Goal: Task Accomplishment & Management: Manage account settings

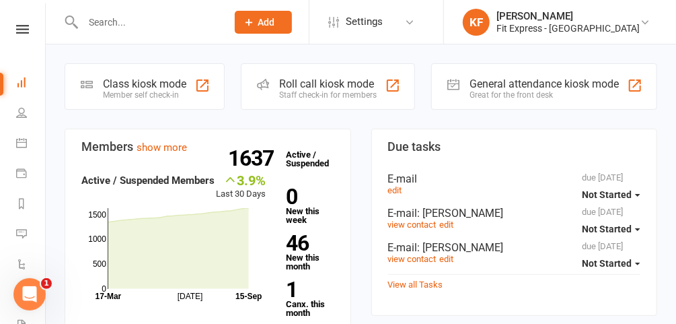
click at [17, 36] on div "Clubworx" at bounding box center [22, 47] width 45 height 44
click at [18, 26] on icon at bounding box center [22, 29] width 13 height 9
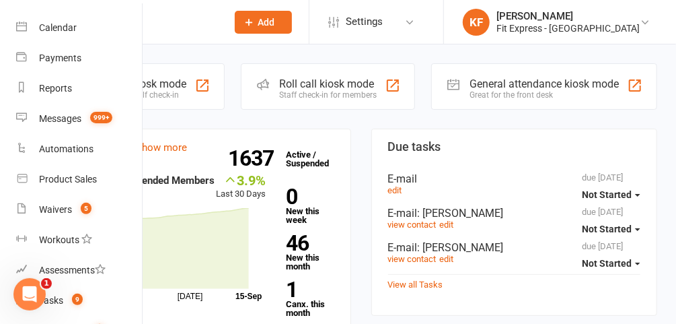
scroll to position [105, 0]
click at [646, 28] on link "KF Karl Faraj Fit Express - Eltham" at bounding box center [559, 22] width 192 height 27
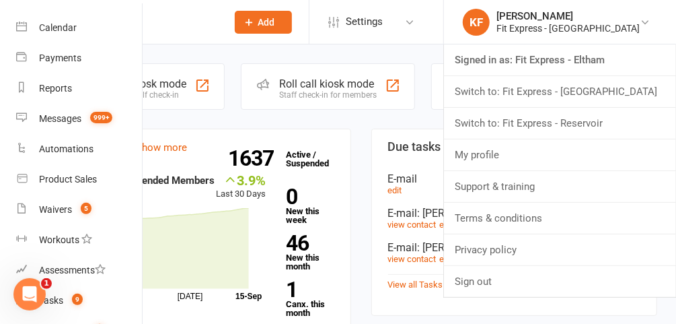
click at [610, 119] on link "Switch to: Fit Express - Reservoir" at bounding box center [560, 123] width 232 height 31
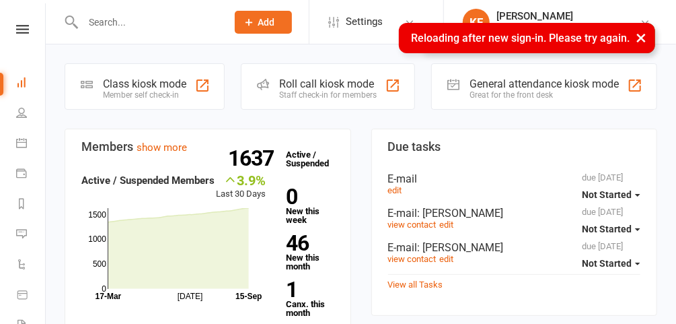
click at [638, 39] on button "×" at bounding box center [641, 37] width 24 height 29
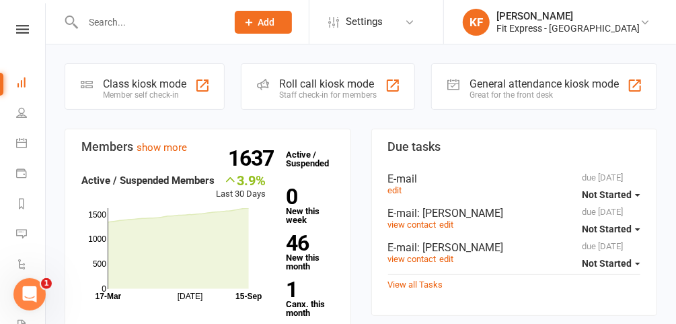
click at [641, 23] on icon at bounding box center [645, 22] width 11 height 11
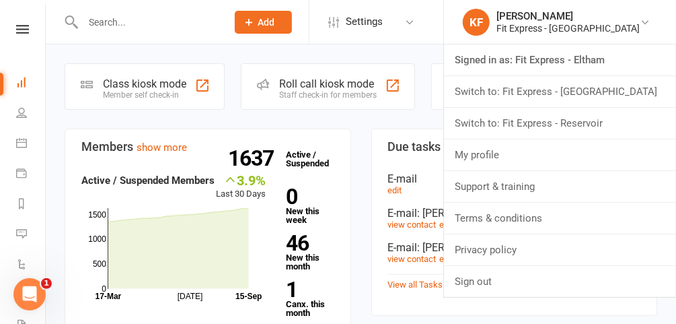
click at [591, 119] on link "Switch to: Fit Express - Reservoir" at bounding box center [560, 123] width 232 height 31
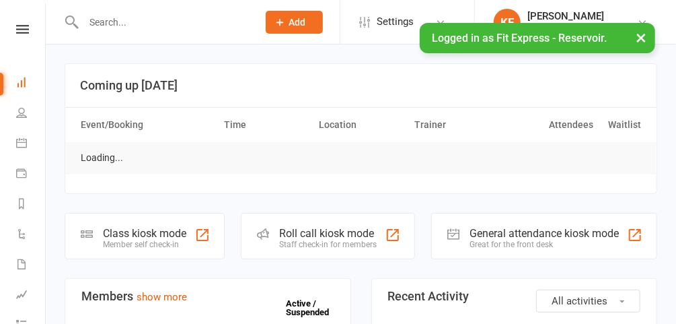
click at [639, 43] on button "×" at bounding box center [641, 37] width 24 height 29
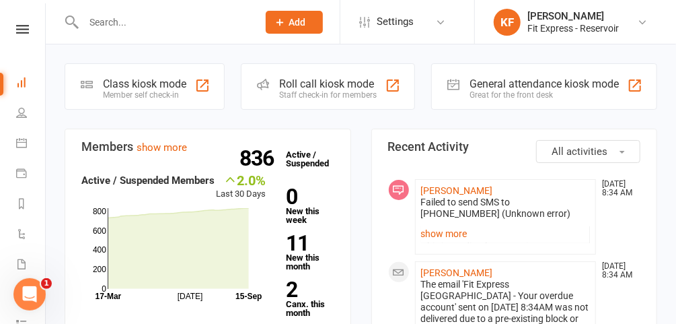
click at [18, 28] on icon at bounding box center [22, 29] width 13 height 9
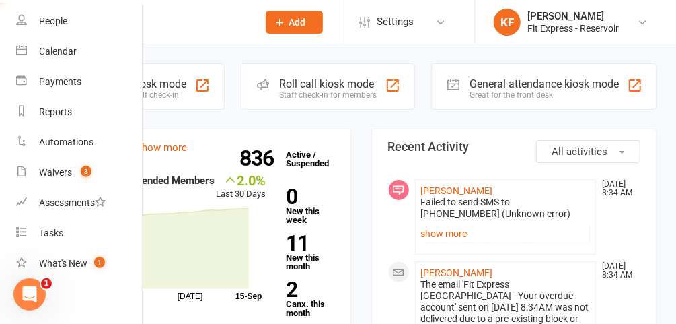
scroll to position [94, 0]
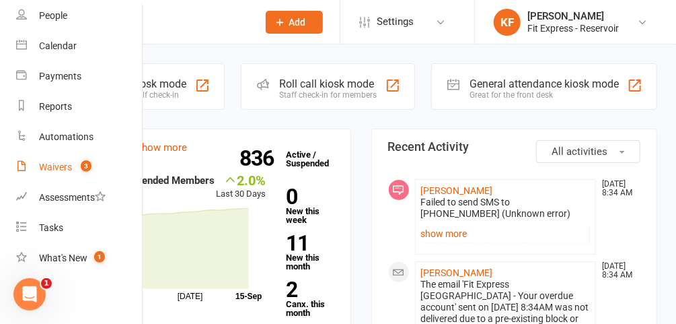
click at [54, 162] on div "Waivers" at bounding box center [55, 166] width 33 height 11
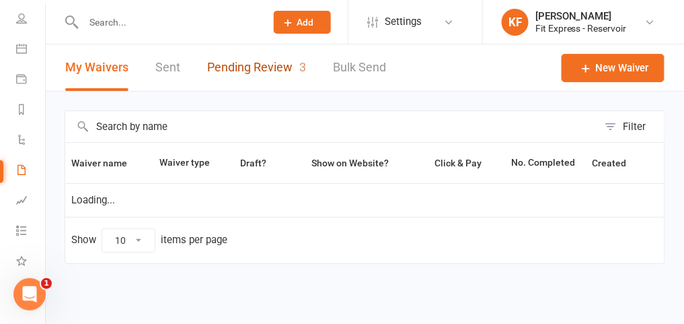
click at [266, 61] on link "Pending Review 3" at bounding box center [256, 67] width 99 height 46
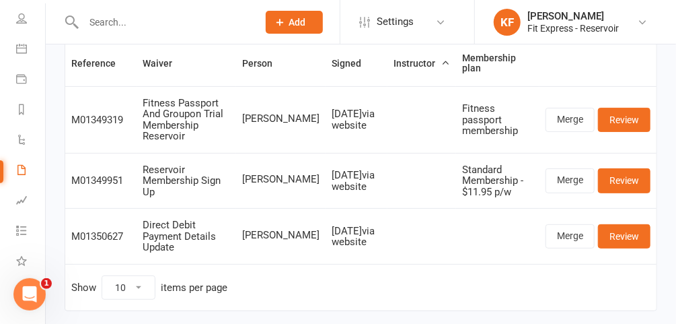
scroll to position [104, 0]
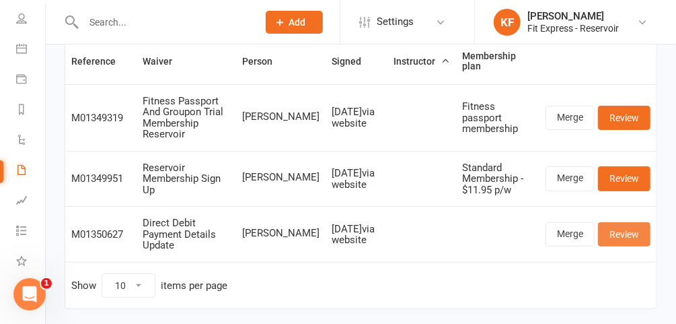
click at [633, 230] on link "Review" at bounding box center [624, 234] width 52 height 24
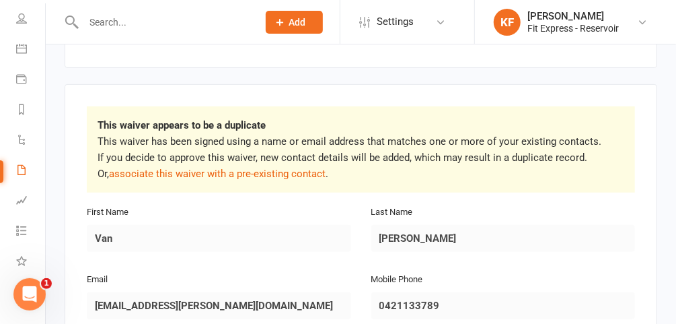
scroll to position [177, 0]
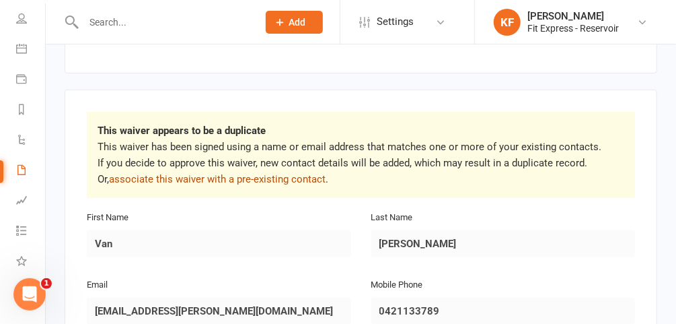
click at [238, 173] on link "associate this waiver with a pre-existing contact" at bounding box center [217, 179] width 217 height 12
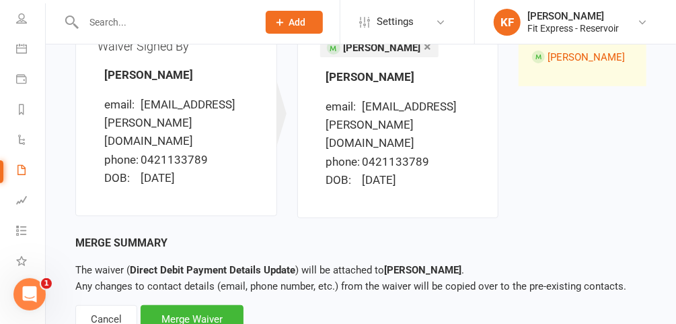
scroll to position [205, 0]
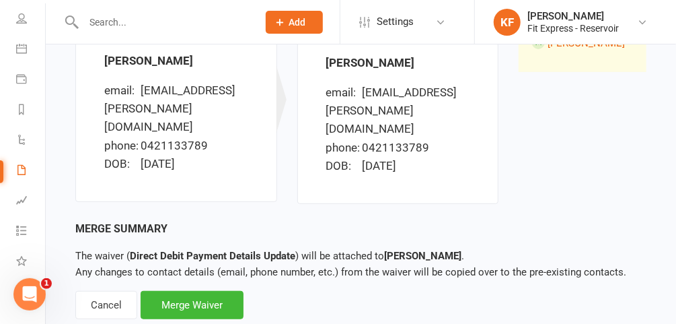
click at [192, 291] on div "Merge Waiver" at bounding box center [192, 305] width 103 height 28
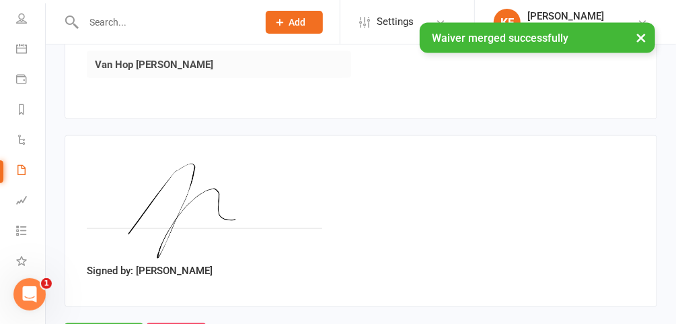
scroll to position [862, 0]
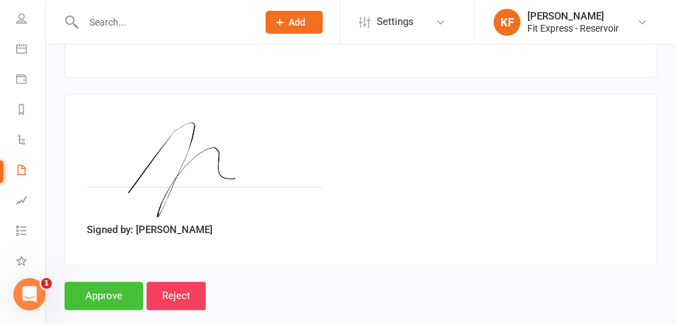
click at [114, 282] on input "Approve" at bounding box center [104, 296] width 79 height 28
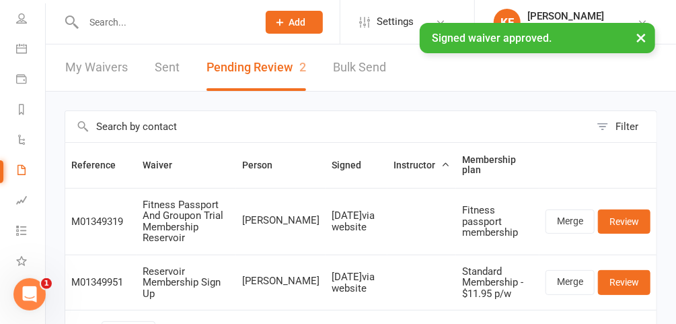
click at [145, 23] on div "× Signed waiver approved." at bounding box center [329, 23] width 659 height 0
click at [109, 20] on input "text" at bounding box center [163, 22] width 169 height 19
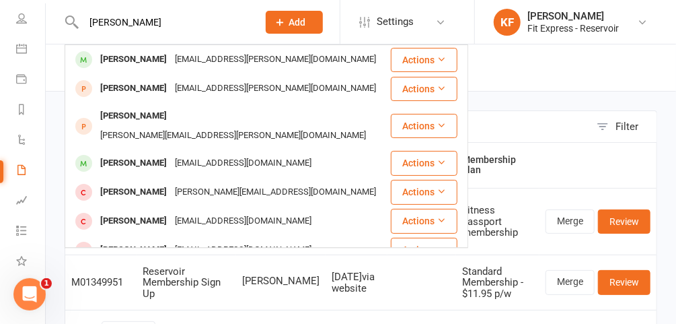
type input "[PERSON_NAME]"
click at [115, 59] on div "[PERSON_NAME]" at bounding box center [133, 60] width 75 height 20
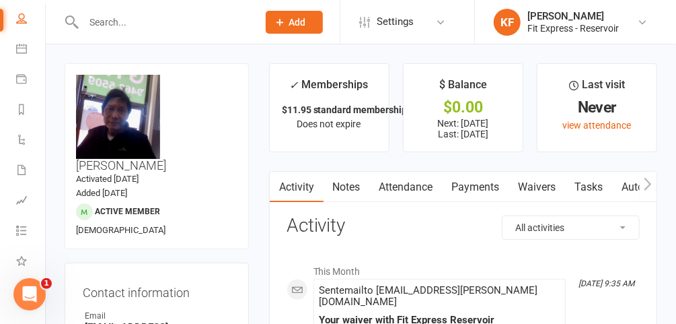
click at [496, 186] on link "Payments" at bounding box center [476, 187] width 67 height 31
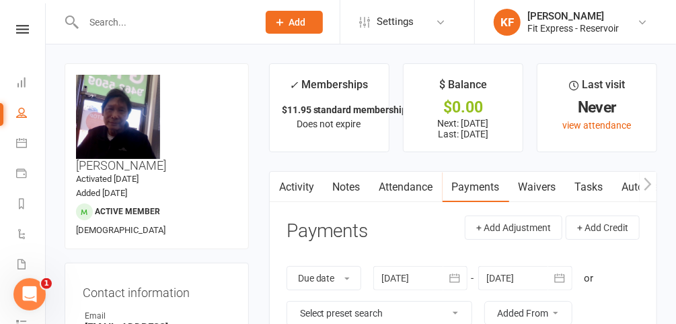
click at [19, 23] on nav "Clubworx Dashboard People Calendar Payments Reports Automations Waivers 2 Asses…" at bounding box center [23, 165] width 46 height 324
click at [21, 33] on icon at bounding box center [22, 29] width 13 height 9
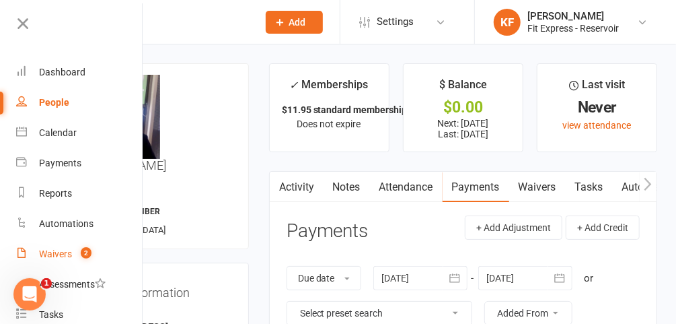
click at [67, 255] on div "Waivers" at bounding box center [55, 253] width 33 height 11
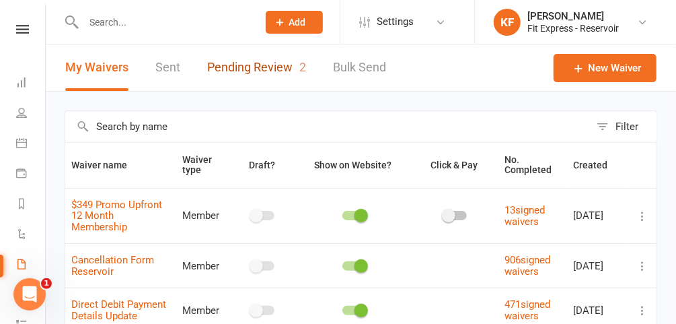
click at [246, 61] on link "Pending Review 2" at bounding box center [256, 67] width 99 height 46
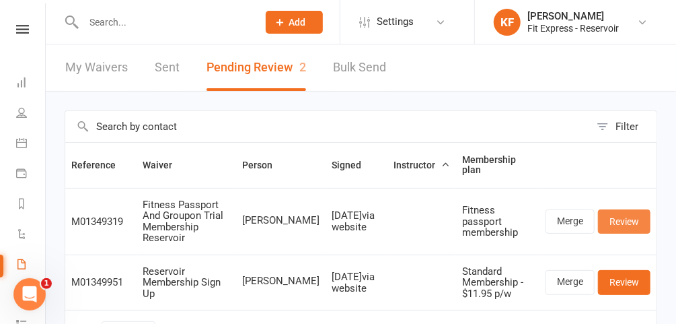
click at [620, 215] on link "Review" at bounding box center [624, 221] width 52 height 24
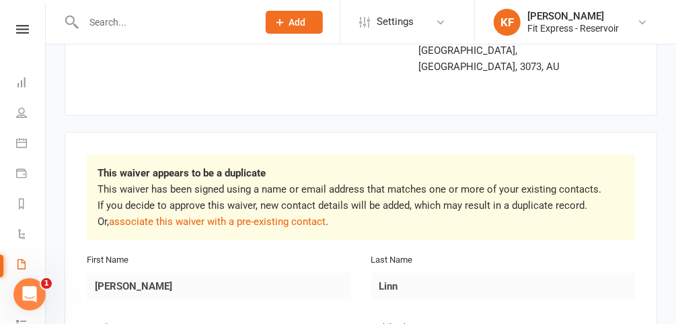
scroll to position [150, 0]
click at [210, 216] on link "associate this waiver with a pre-existing contact" at bounding box center [217, 222] width 217 height 12
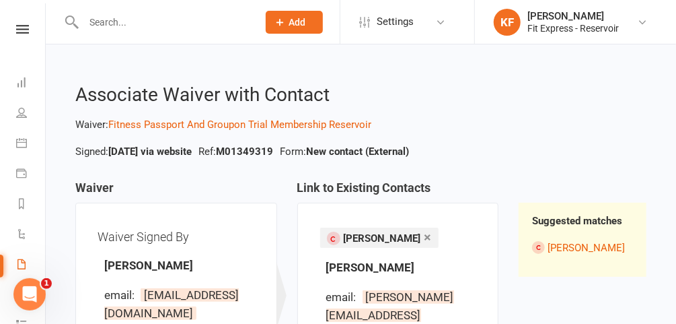
scroll to position [221, 0]
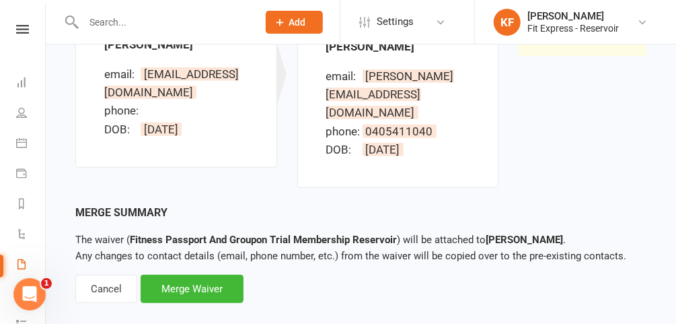
click at [108, 275] on div "Cancel" at bounding box center [106, 289] width 62 height 28
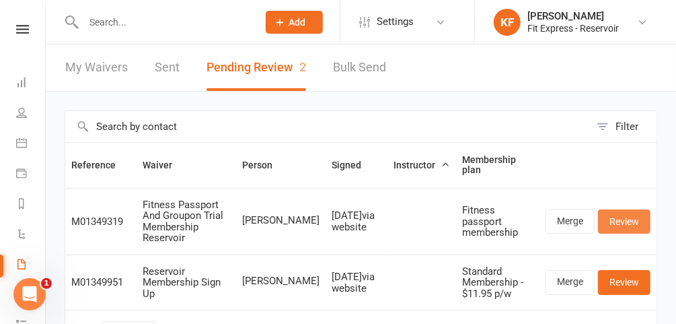
click at [635, 218] on link "Review" at bounding box center [624, 221] width 52 height 24
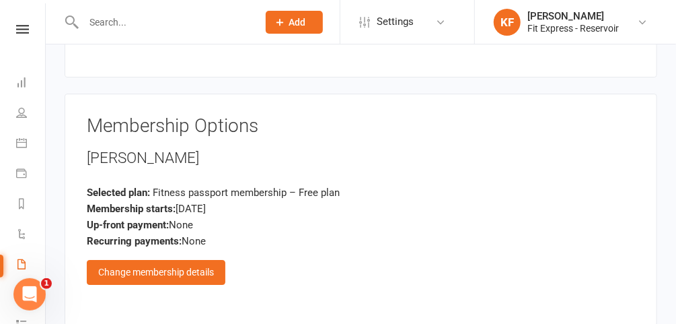
scroll to position [1980, 0]
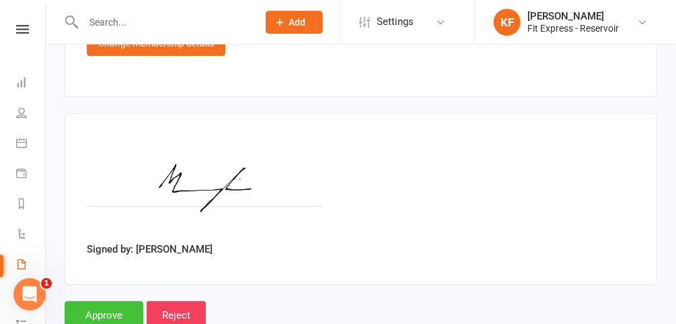
click at [81, 301] on input "Approve" at bounding box center [104, 315] width 79 height 28
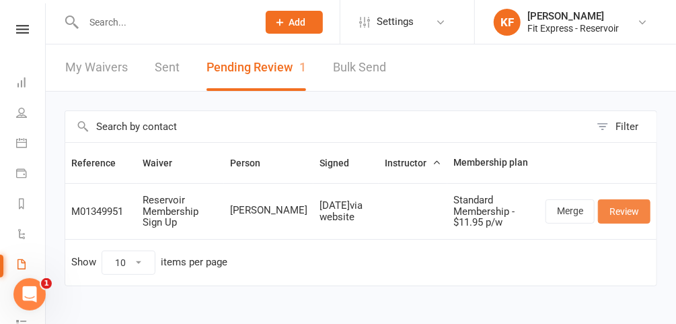
click at [631, 210] on link "Review" at bounding box center [624, 211] width 52 height 24
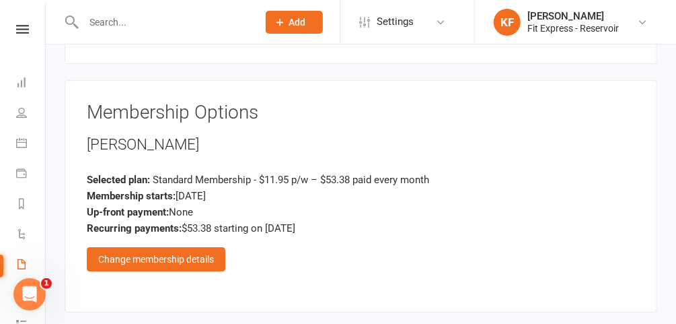
scroll to position [1562, 0]
click at [171, 248] on div "Change membership details" at bounding box center [156, 260] width 139 height 24
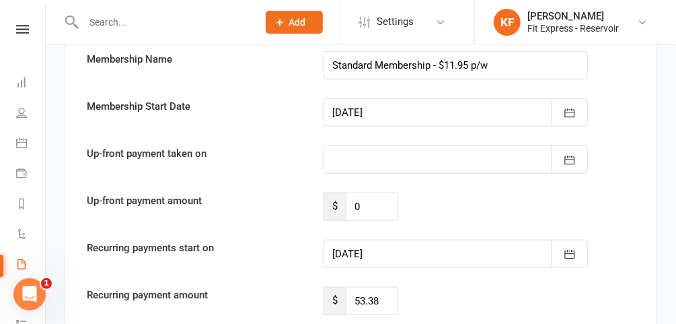
scroll to position [2542, 0]
click at [560, 98] on button "button" at bounding box center [570, 112] width 36 height 28
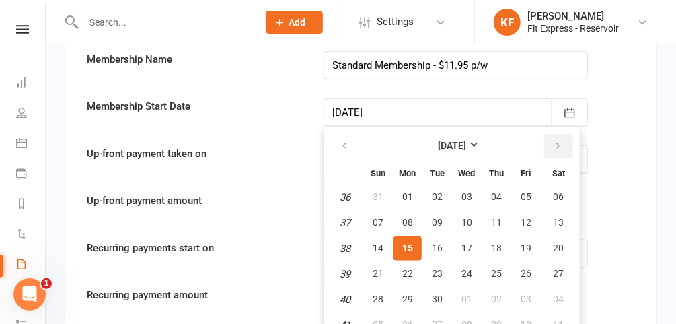
click at [559, 134] on button "button" at bounding box center [558, 146] width 29 height 24
click at [469, 191] on span "01" at bounding box center [467, 196] width 11 height 11
type input "[DATE]"
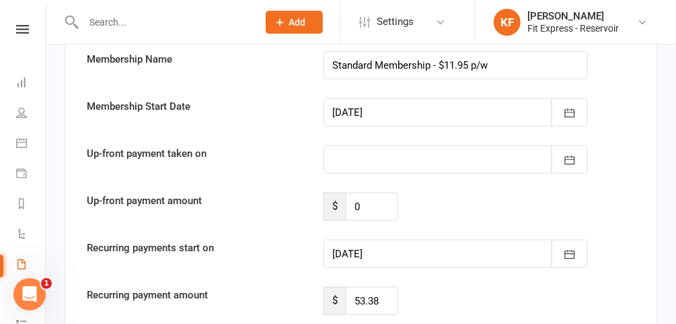
type input "[DATE]"
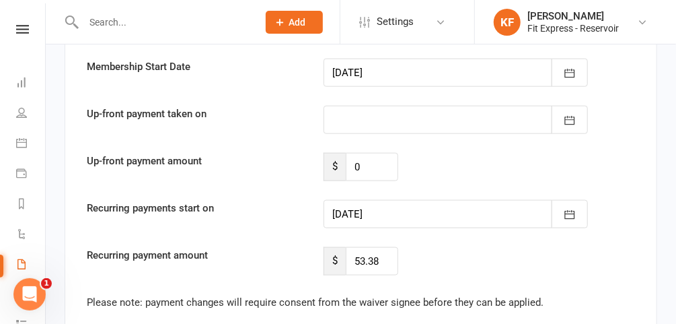
scroll to position [2632, 0]
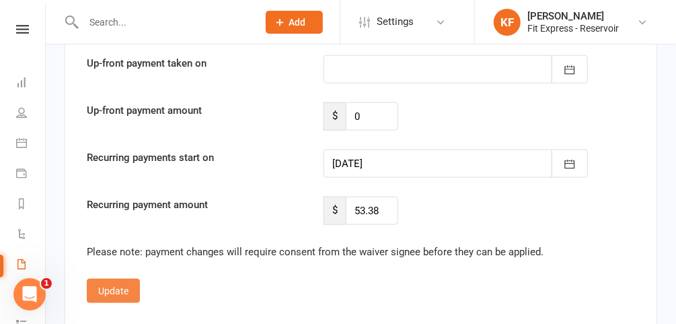
click at [116, 279] on button "Update" at bounding box center [113, 291] width 53 height 24
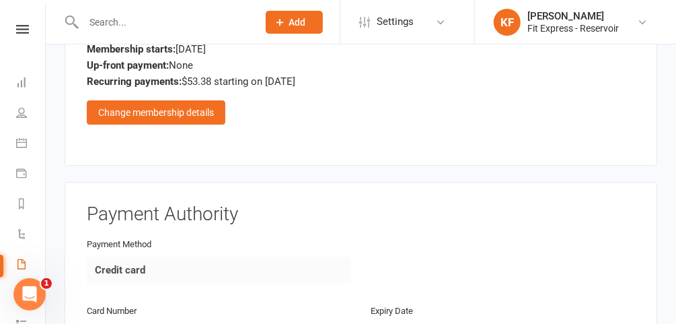
scroll to position [2069, 0]
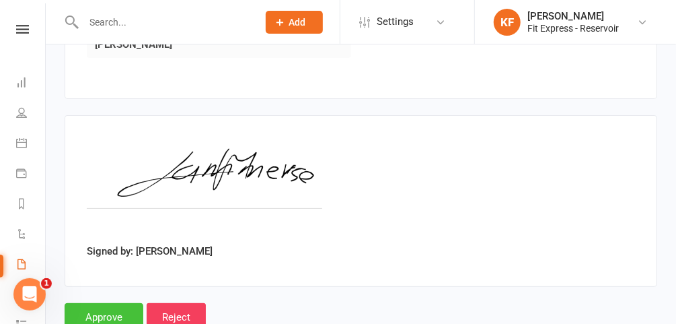
click at [104, 303] on input "Approve" at bounding box center [104, 317] width 79 height 28
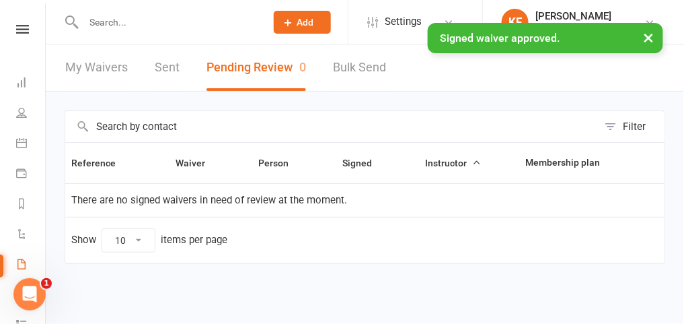
click at [124, 22] on input "text" at bounding box center [167, 22] width 177 height 19
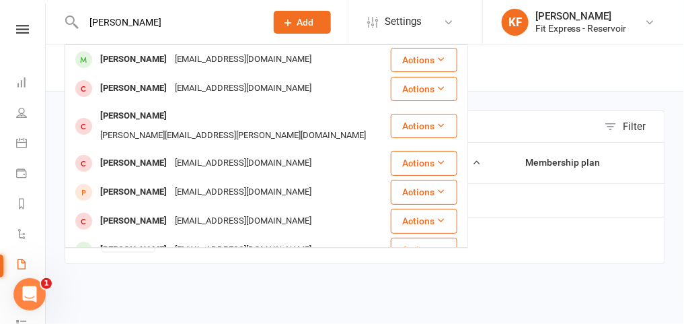
type input "[PERSON_NAME]"
click at [131, 61] on div "[PERSON_NAME]" at bounding box center [133, 60] width 75 height 20
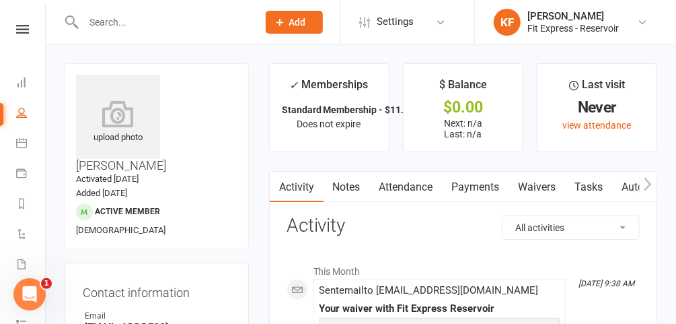
click at [454, 183] on link "Payments" at bounding box center [476, 187] width 67 height 31
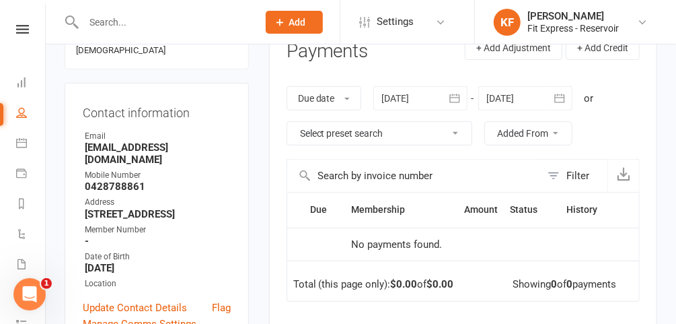
scroll to position [178, 0]
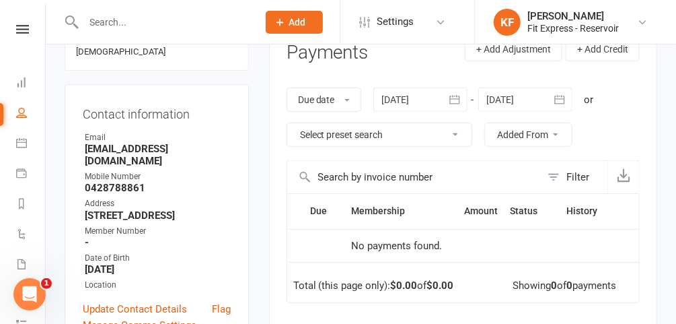
drag, startPoint x: 240, startPoint y: 243, endPoint x: 275, endPoint y: 219, distance: 43.1
click at [275, 219] on div "Activity Notes Attendance Payments Waivers Tasks Automations Credit balance Pay…" at bounding box center [463, 245] width 388 height 505
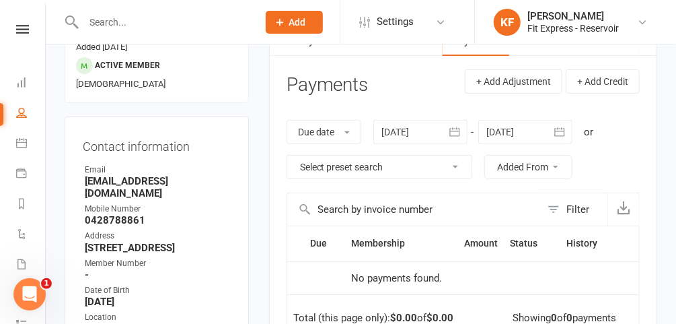
scroll to position [145, 0]
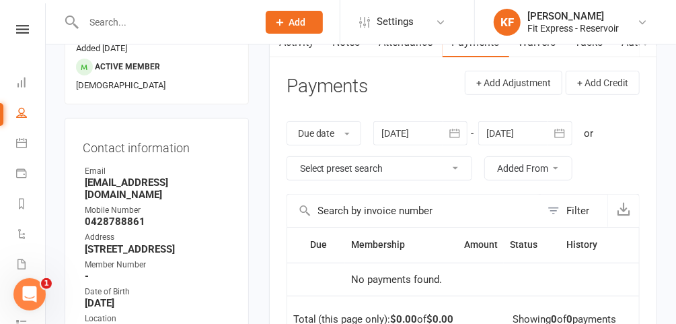
click at [536, 131] on div at bounding box center [525, 133] width 94 height 24
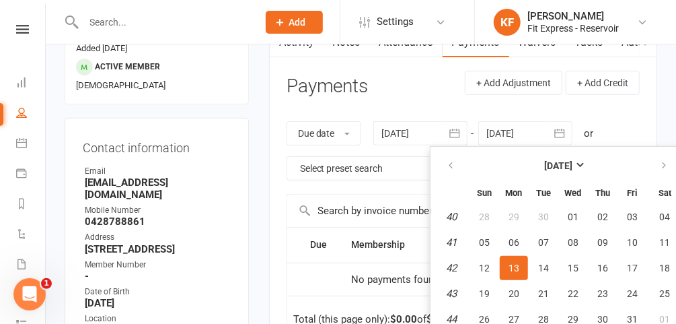
scroll to position [183, 0]
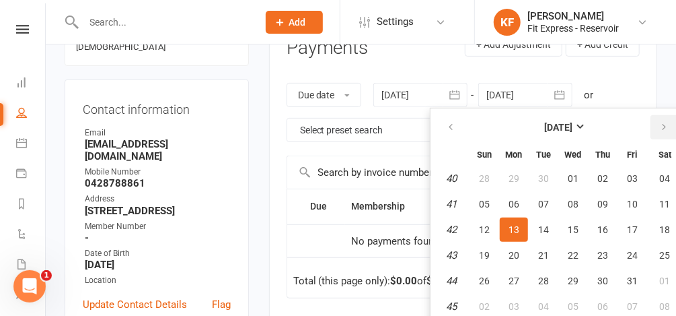
click at [666, 122] on icon "button" at bounding box center [663, 127] width 9 height 11
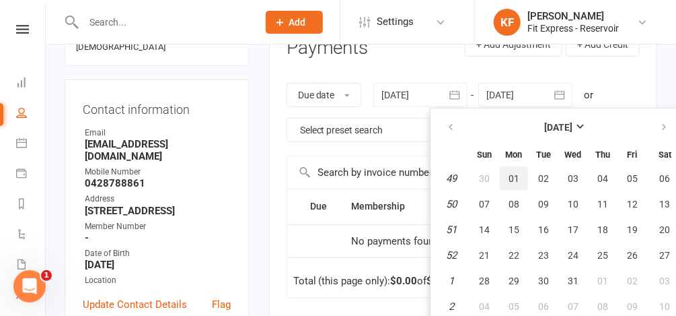
click at [517, 173] on span "01" at bounding box center [514, 178] width 11 height 11
type input "[DATE]"
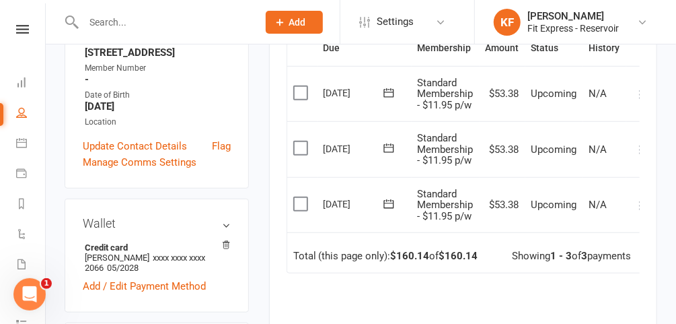
scroll to position [0, 13]
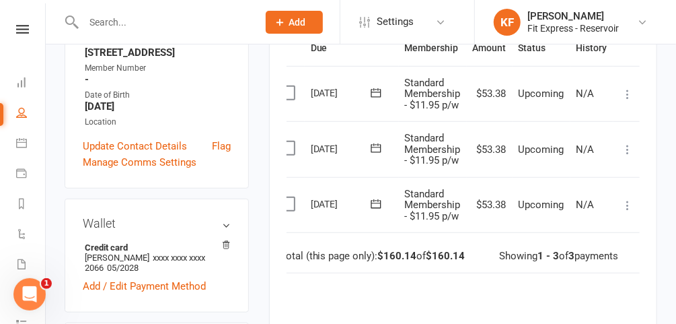
click at [628, 201] on icon at bounding box center [627, 205] width 13 height 13
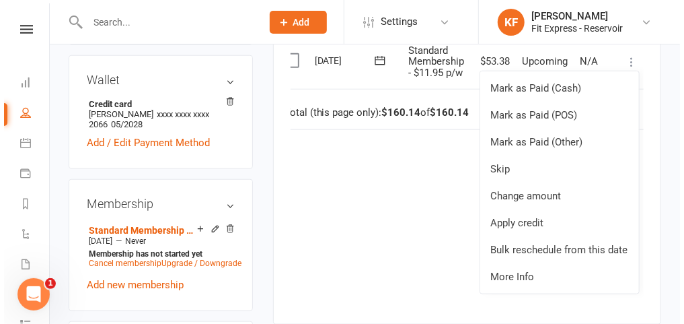
scroll to position [485, 0]
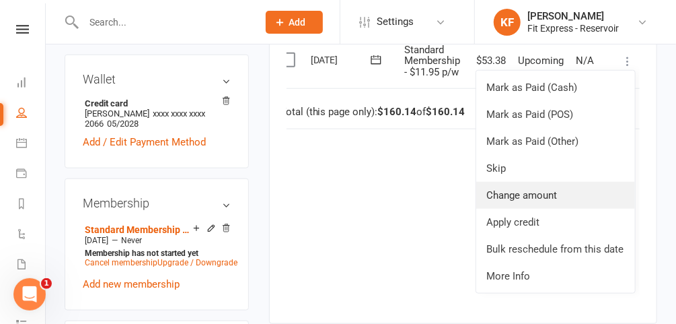
click at [532, 188] on link "Change amount" at bounding box center [555, 195] width 159 height 27
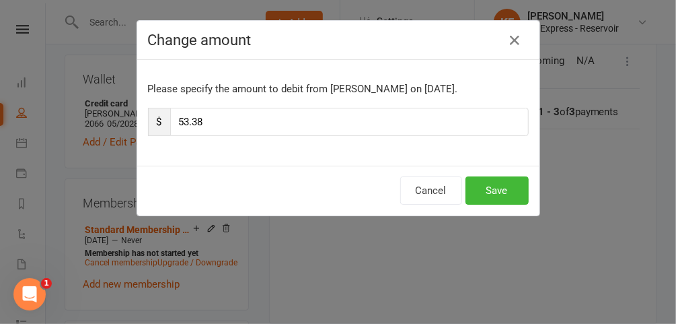
scroll to position [0, 8]
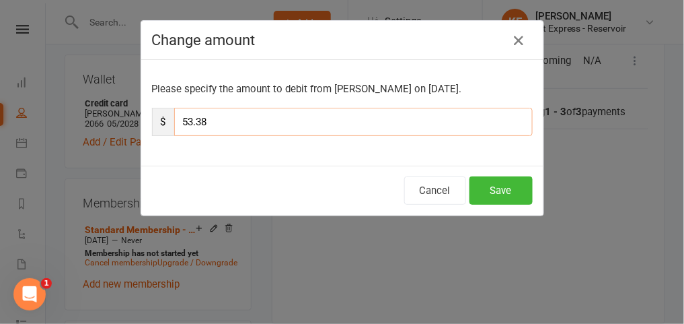
click at [267, 127] on input "53.38" at bounding box center [353, 122] width 359 height 28
type input "5"
type input "26.69"
click at [501, 184] on button "Save" at bounding box center [501, 190] width 63 height 28
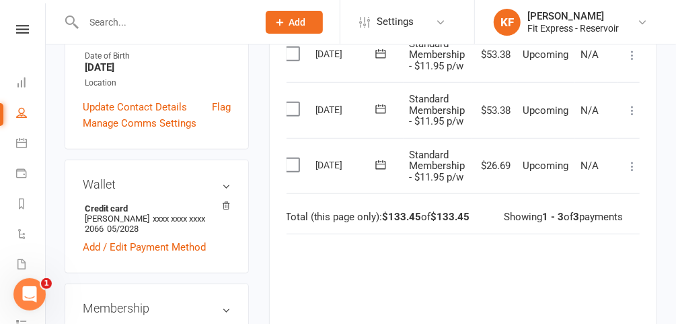
scroll to position [379, 0]
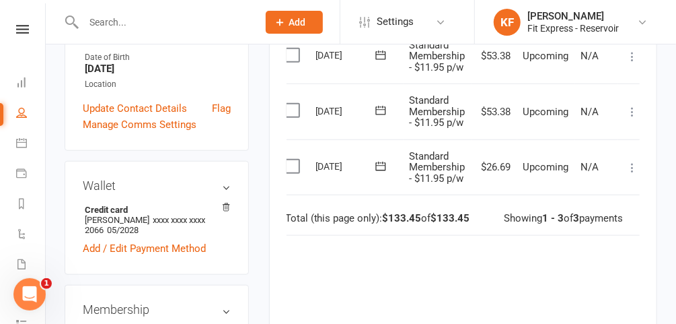
click at [632, 109] on icon at bounding box center [632, 111] width 13 height 13
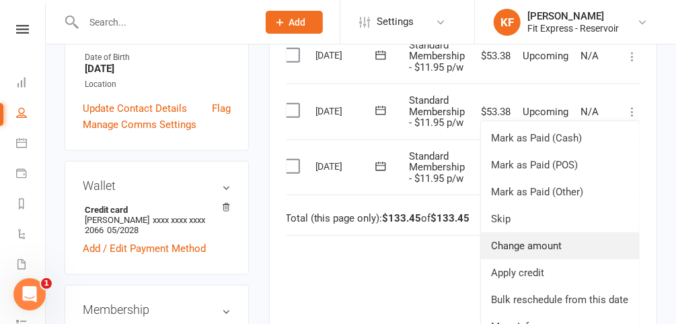
click at [552, 242] on link "Change amount" at bounding box center [560, 245] width 159 height 27
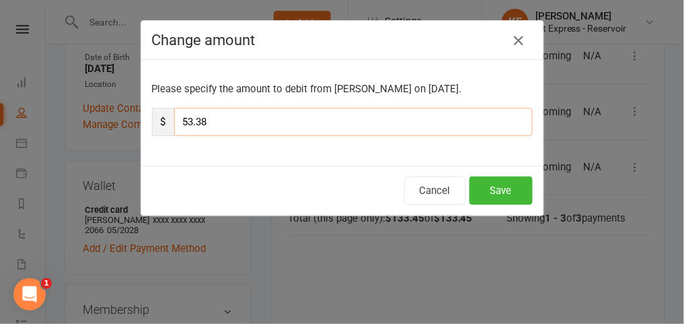
click at [283, 116] on input "53.38" at bounding box center [353, 122] width 359 height 28
type input "5"
type input "26.69"
click at [498, 186] on button "Save" at bounding box center [501, 190] width 63 height 28
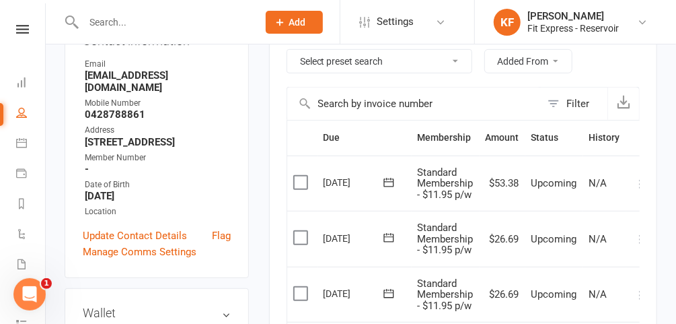
scroll to position [0, 0]
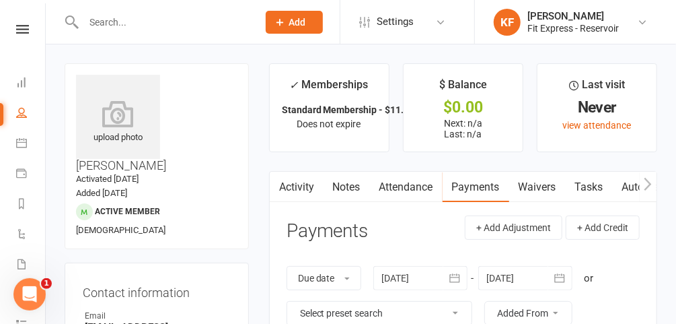
click at [121, 127] on icon at bounding box center [118, 113] width 84 height 27
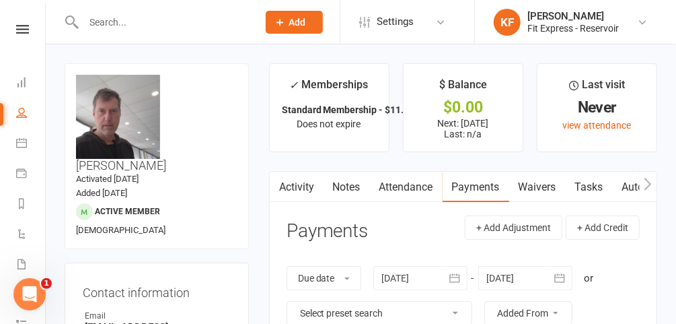
click at [118, 17] on input "text" at bounding box center [163, 22] width 169 height 19
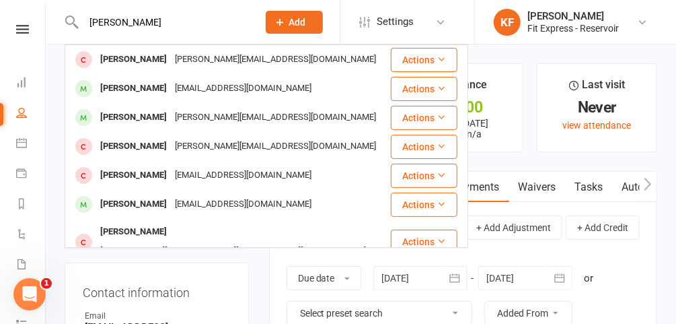
type input "[PERSON_NAME]"
click at [137, 79] on div "[PERSON_NAME]" at bounding box center [133, 89] width 75 height 20
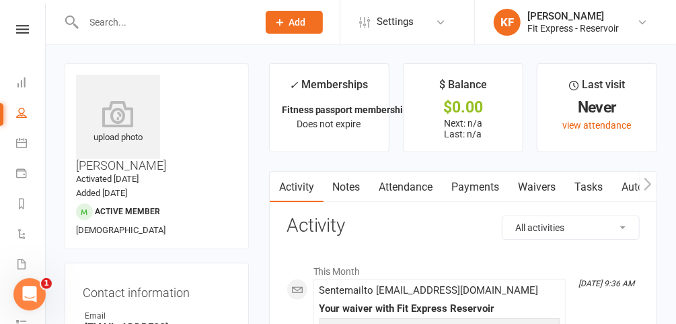
click at [135, 108] on icon at bounding box center [118, 113] width 84 height 27
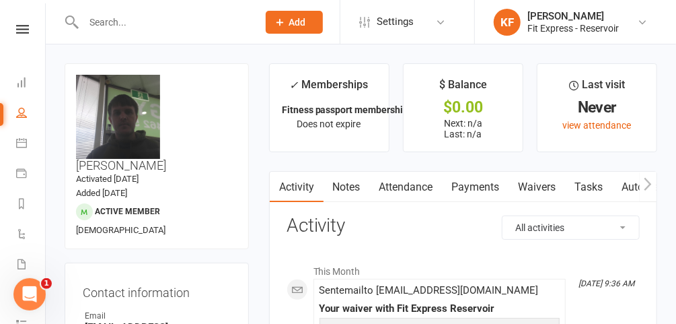
click at [19, 32] on icon at bounding box center [22, 29] width 13 height 9
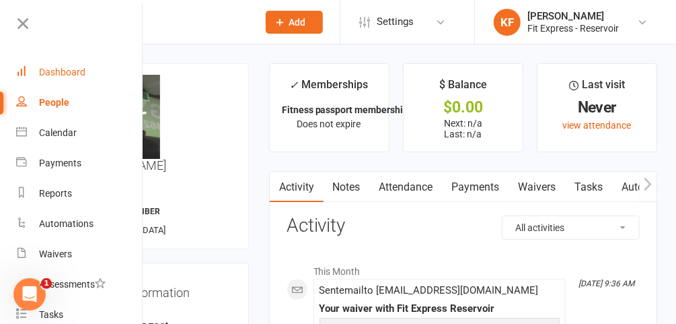
click at [51, 79] on link "Dashboard" at bounding box center [79, 72] width 127 height 30
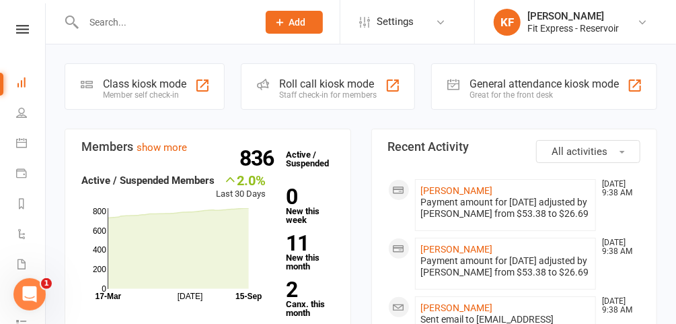
click at [160, 19] on input "text" at bounding box center [163, 22] width 169 height 19
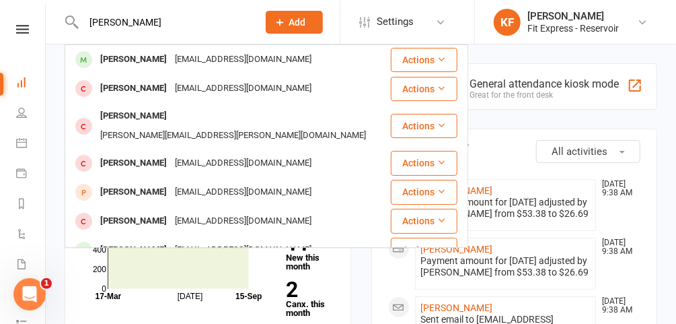
type input "[PERSON_NAME]"
click at [160, 69] on div "[PERSON_NAME] [PERSON_NAME][EMAIL_ADDRESS][DOMAIN_NAME]" at bounding box center [228, 60] width 324 height 28
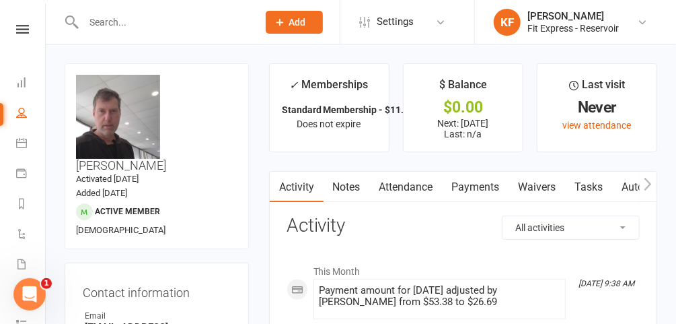
click at [114, 25] on input "text" at bounding box center [163, 22] width 169 height 19
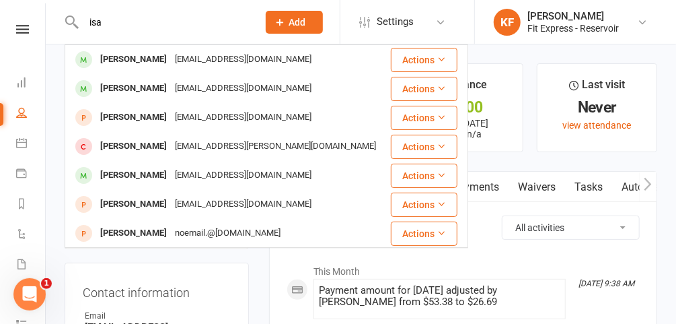
type input "isa"
click at [135, 88] on div "[PERSON_NAME]" at bounding box center [133, 89] width 75 height 20
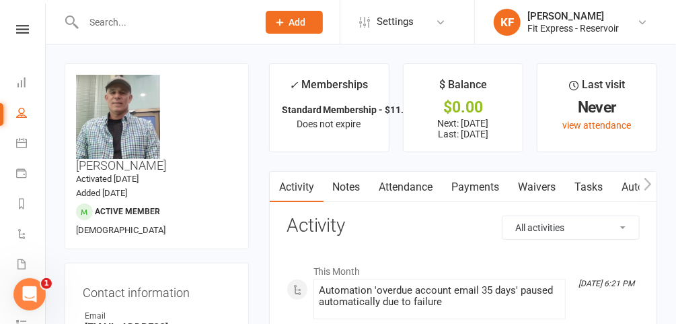
click at [492, 190] on link "Payments" at bounding box center [476, 187] width 67 height 31
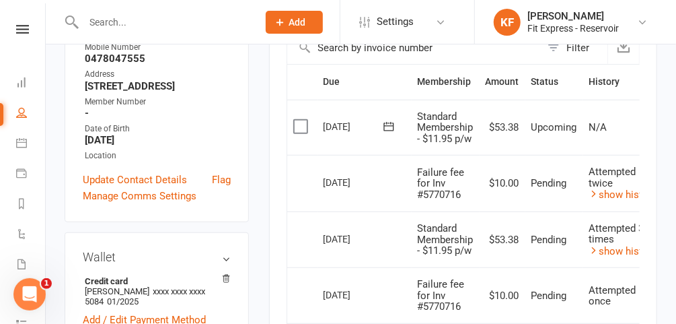
scroll to position [282, 0]
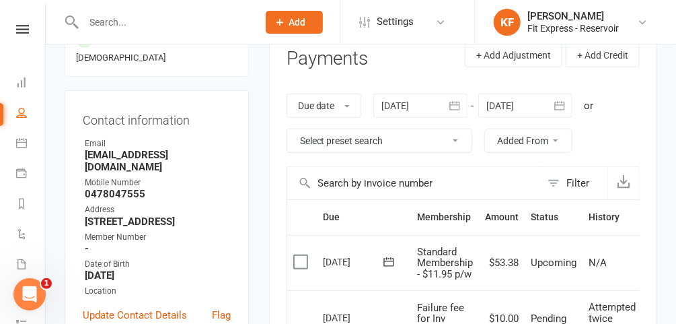
click at [388, 100] on div at bounding box center [420, 106] width 94 height 24
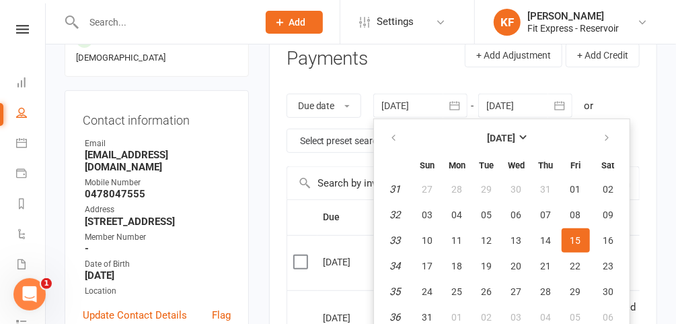
scroll to position [174, 0]
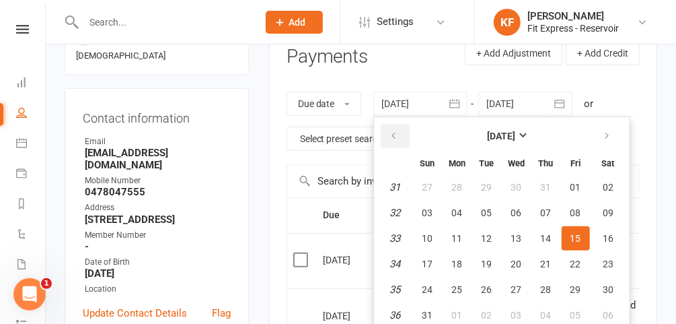
click at [398, 133] on icon "button" at bounding box center [394, 136] width 9 height 11
click at [542, 182] on span "01" at bounding box center [546, 187] width 11 height 11
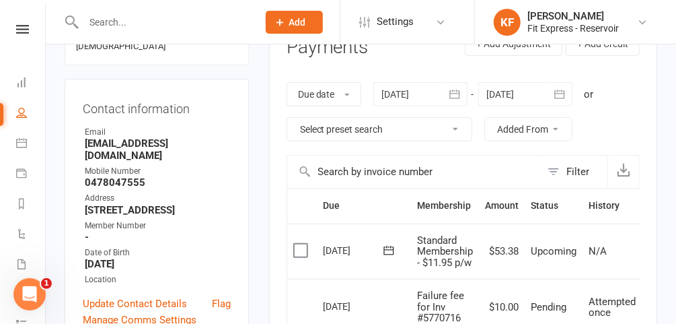
scroll to position [100, 0]
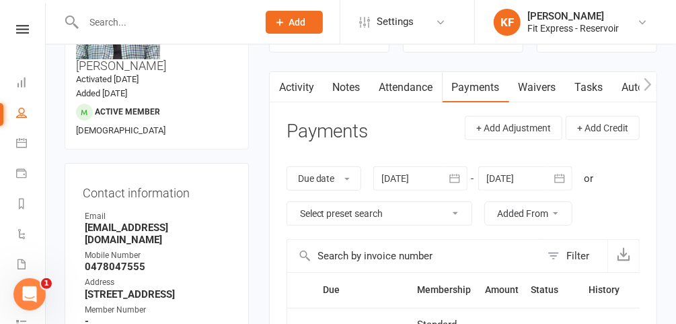
click at [402, 173] on div at bounding box center [420, 178] width 94 height 24
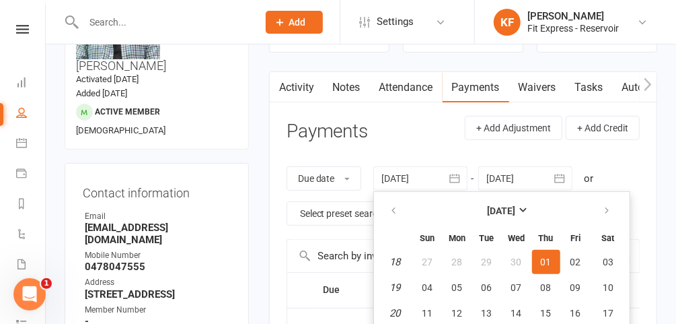
scroll to position [174, 0]
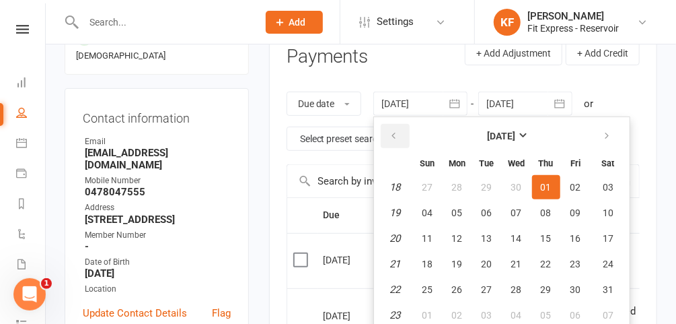
click at [394, 131] on icon "button" at bounding box center [394, 136] width 9 height 11
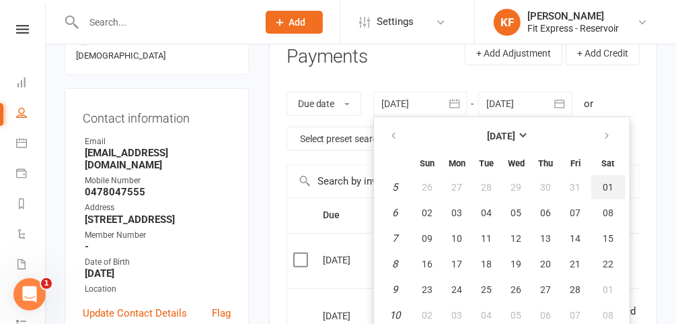
click at [596, 185] on button "01" at bounding box center [608, 187] width 34 height 24
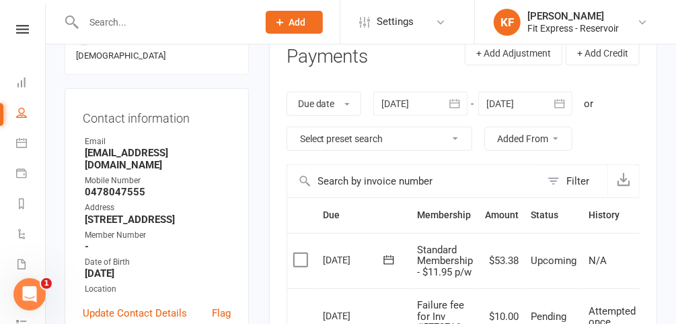
type input "[DATE]"
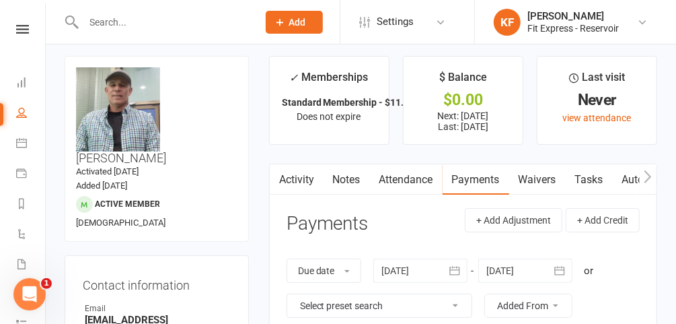
scroll to position [0, 0]
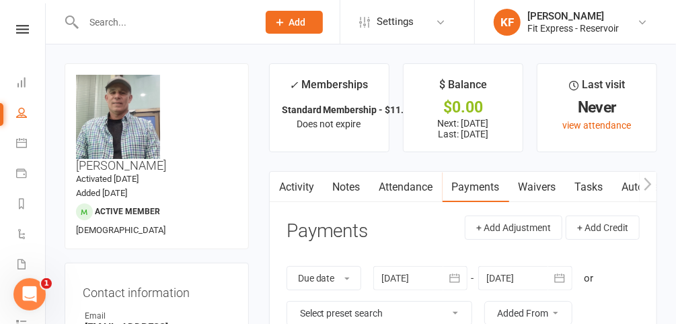
click at [16, 30] on icon at bounding box center [22, 29] width 13 height 9
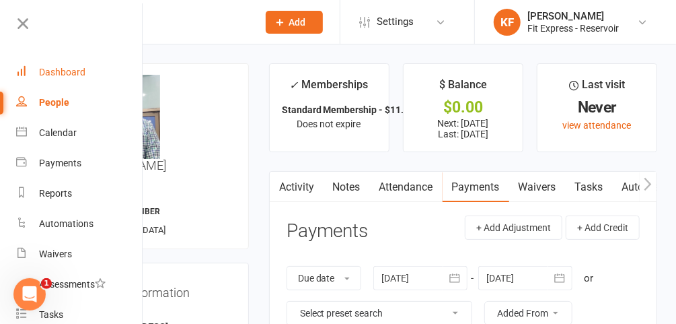
click at [57, 70] on div "Dashboard" at bounding box center [62, 72] width 46 height 11
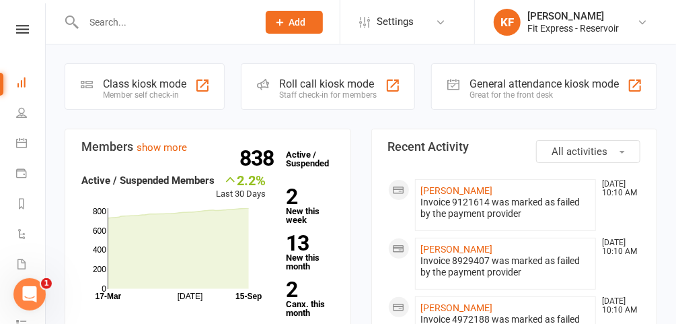
click at [16, 29] on icon at bounding box center [22, 29] width 13 height 9
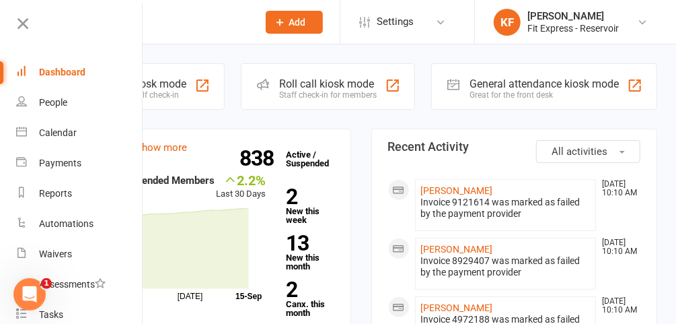
click at [23, 22] on icon at bounding box center [22, 23] width 19 height 19
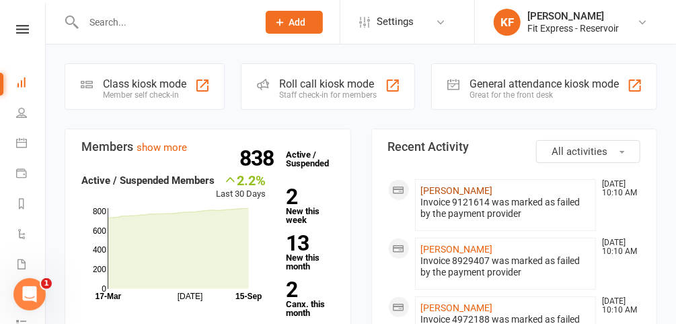
click at [470, 187] on link "[PERSON_NAME]" at bounding box center [457, 190] width 72 height 11
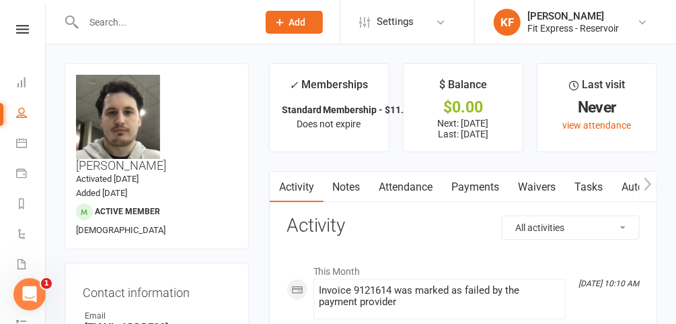
click at [17, 27] on icon at bounding box center [22, 29] width 13 height 9
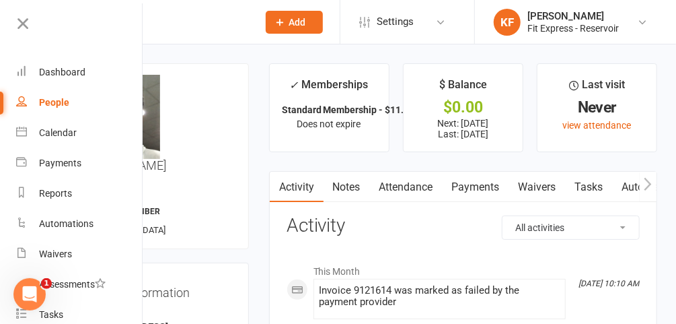
click at [26, 24] on icon at bounding box center [22, 23] width 19 height 19
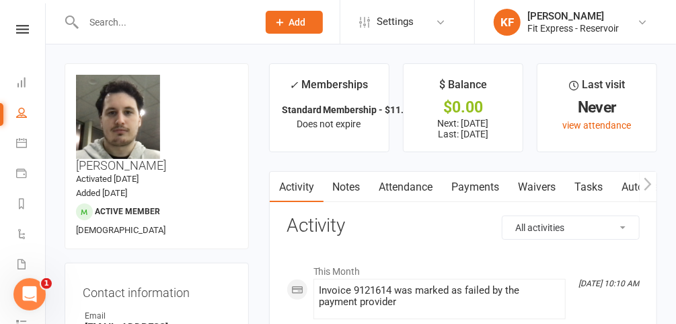
click at [154, 20] on input "text" at bounding box center [163, 22] width 169 height 19
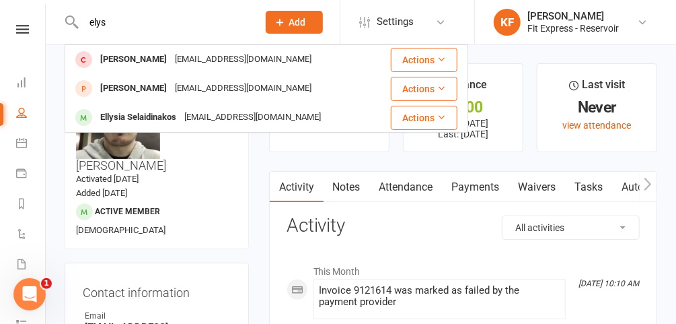
type input "elys"
click at [155, 120] on div "Ellysia Selaidinakos" at bounding box center [138, 118] width 84 height 20
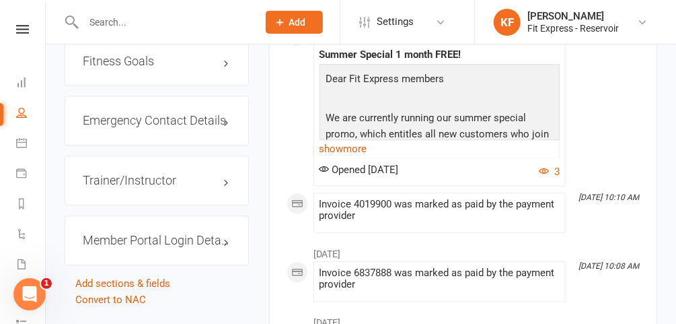
scroll to position [1266, 0]
click at [141, 114] on h3 "Emergency Contact Details edit" at bounding box center [157, 120] width 148 height 13
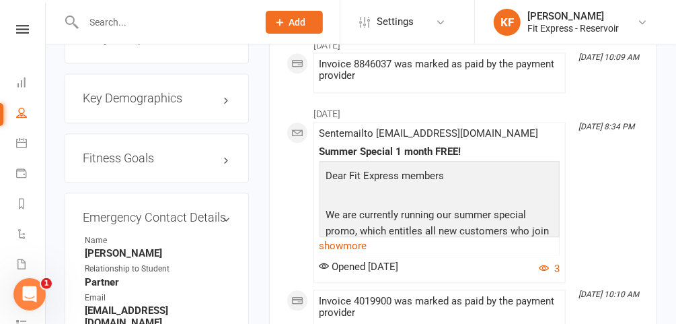
scroll to position [1165, 0]
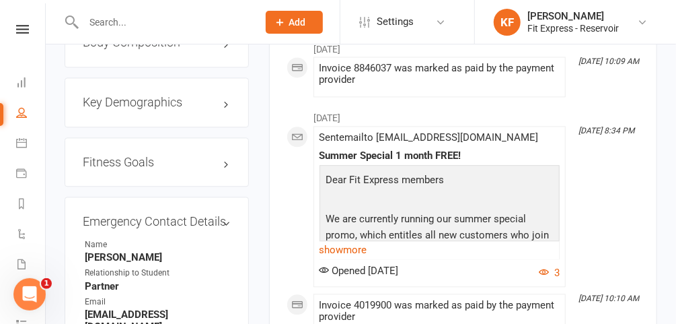
click at [225, 215] on h3 "Emergency Contact Details edit" at bounding box center [157, 221] width 148 height 13
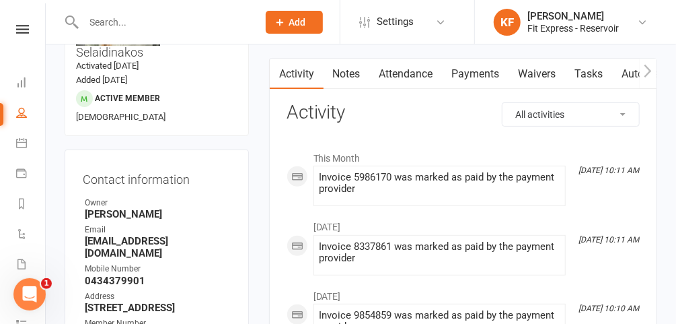
scroll to position [0, 0]
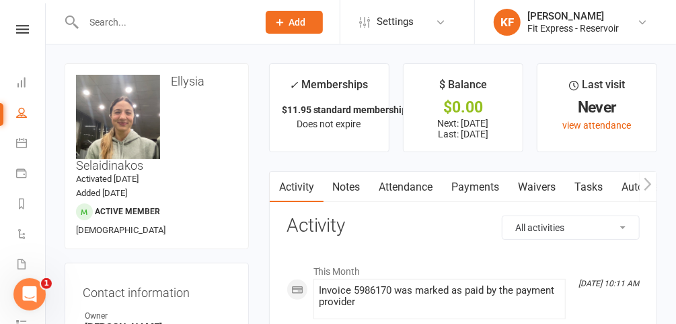
click at [20, 30] on icon at bounding box center [22, 29] width 13 height 9
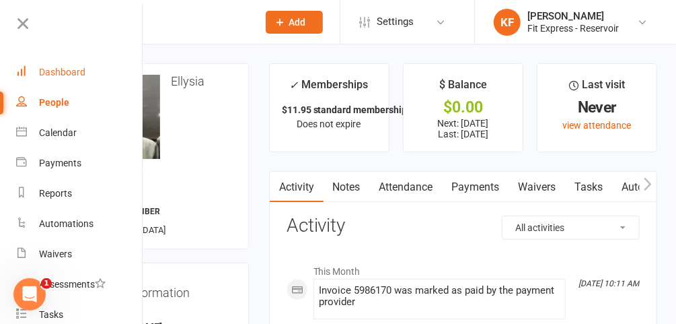
click at [59, 86] on link "Dashboard" at bounding box center [79, 72] width 127 height 30
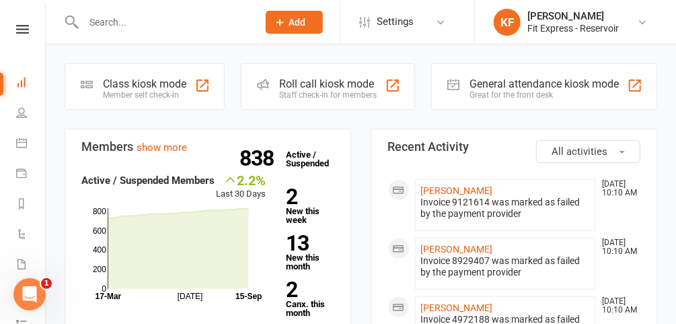
click at [16, 69] on link "Dashboard" at bounding box center [31, 84] width 30 height 30
